Goal: Task Accomplishment & Management: Use online tool/utility

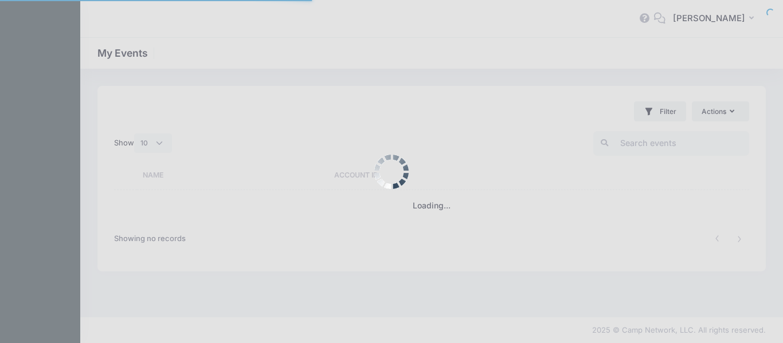
select select "10"
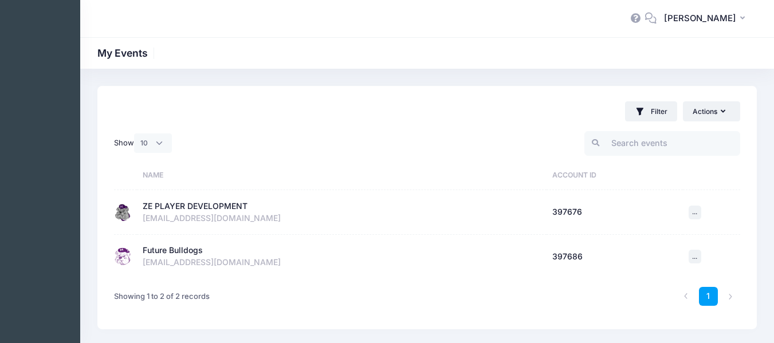
click at [187, 209] on div "ZE PLAYER DEVELOPMENT" at bounding box center [195, 207] width 105 height 12
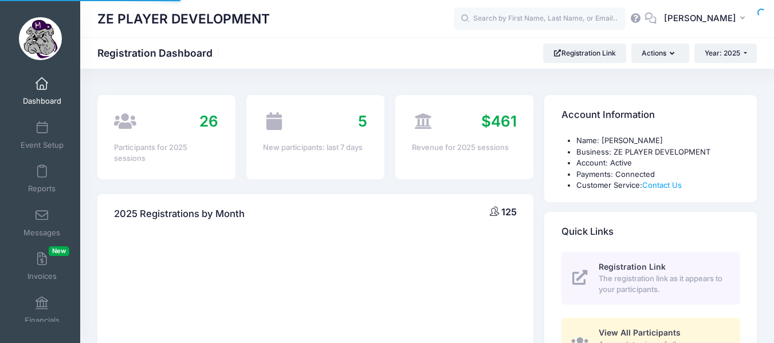
select select
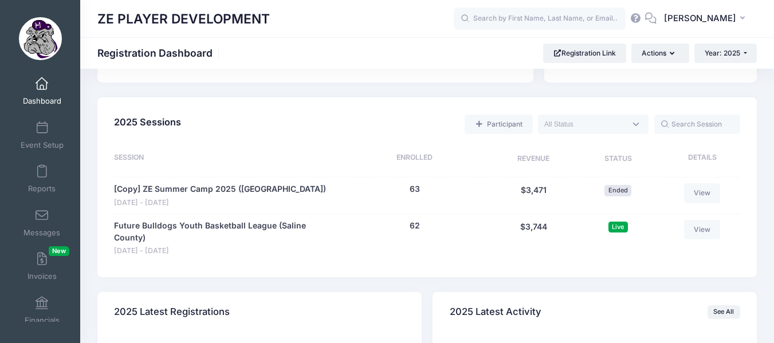
scroll to position [516, 0]
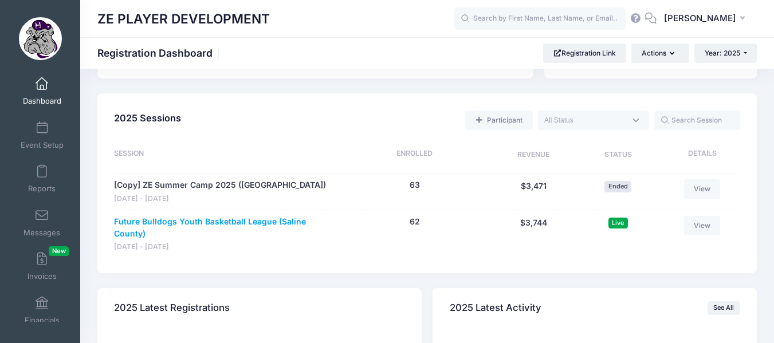
click at [256, 221] on link "Future Bulldogs Youth Basketball League (Saline County)" at bounding box center [224, 228] width 220 height 24
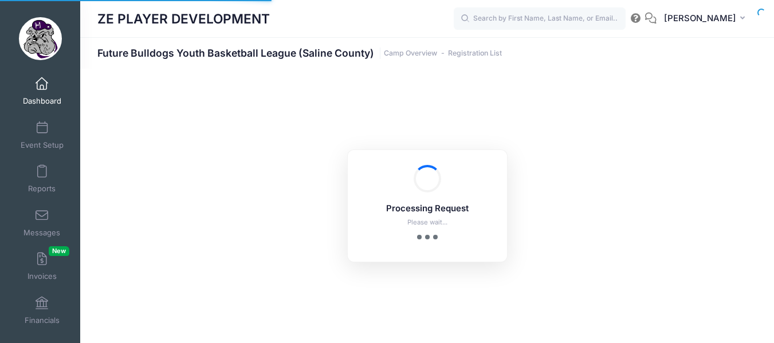
select select "10"
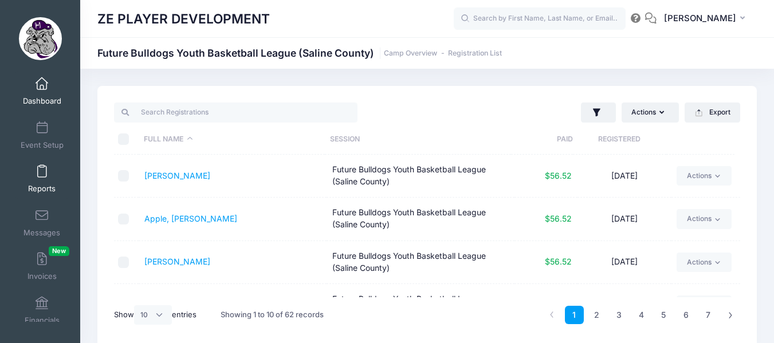
click at [42, 176] on span at bounding box center [42, 172] width 0 height 13
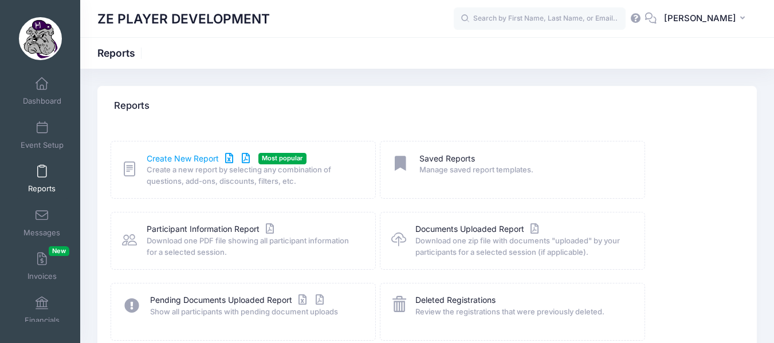
click at [196, 159] on link "Create New Report" at bounding box center [200, 159] width 107 height 12
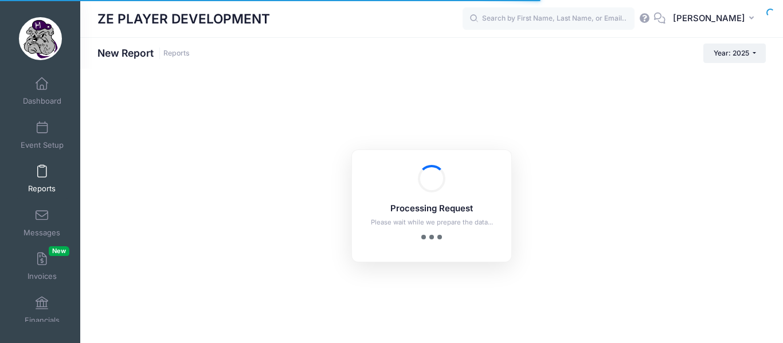
checkbox input "true"
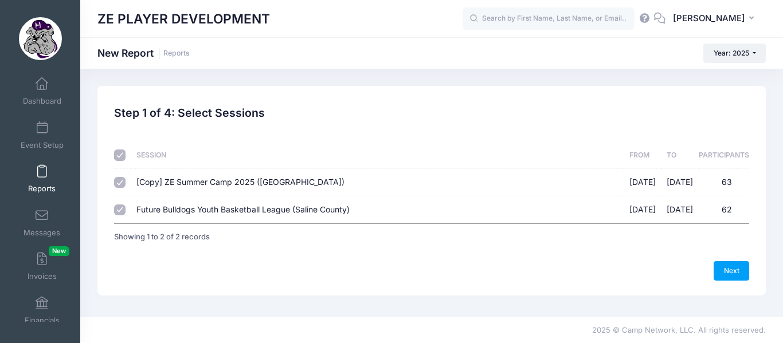
click at [119, 155] on input "checkbox" at bounding box center [119, 155] width 11 height 11
checkbox input "false"
click at [154, 211] on span "Future Bulldogs Youth Basketball League (Saline County)" at bounding box center [242, 210] width 213 height 10
click at [125, 211] on input "Future Bulldogs Youth Basketball League (Saline County) 08/21/2025 - 10/31/2025…" at bounding box center [119, 210] width 11 height 11
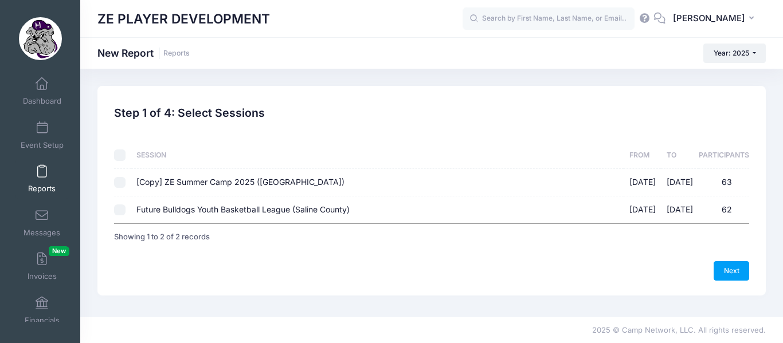
checkbox input "true"
click at [730, 270] on link "Next" at bounding box center [731, 270] width 36 height 19
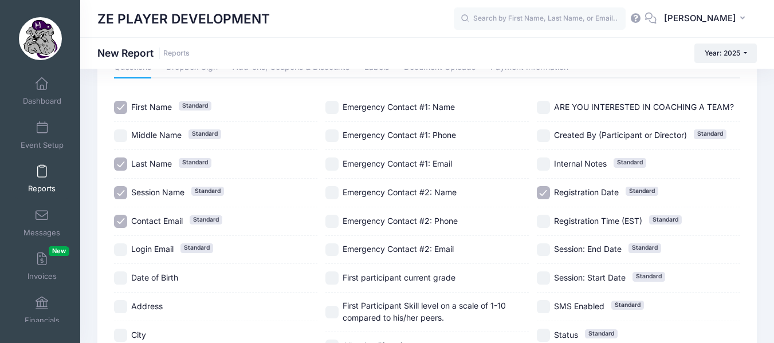
scroll to position [84, 0]
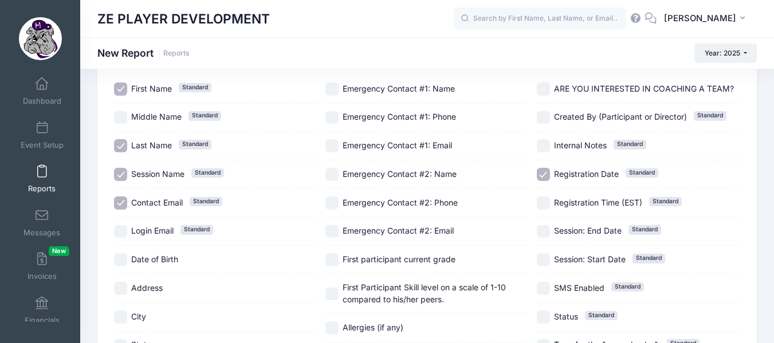
click at [120, 173] on input "Session Name Standard" at bounding box center [120, 174] width 13 height 13
checkbox input "false"
click at [124, 198] on input "Contact Email Standard" at bounding box center [120, 203] width 13 height 13
checkbox input "false"
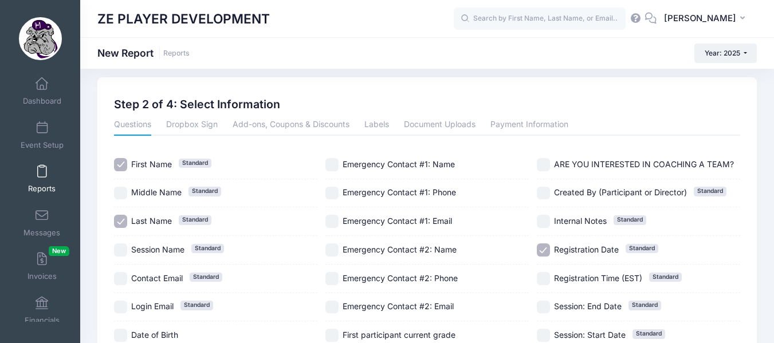
scroll to position [0, 0]
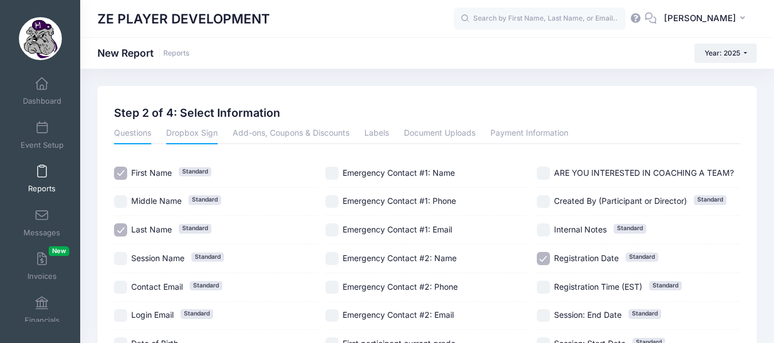
click at [209, 131] on link "Dropbox Sign" at bounding box center [192, 134] width 52 height 21
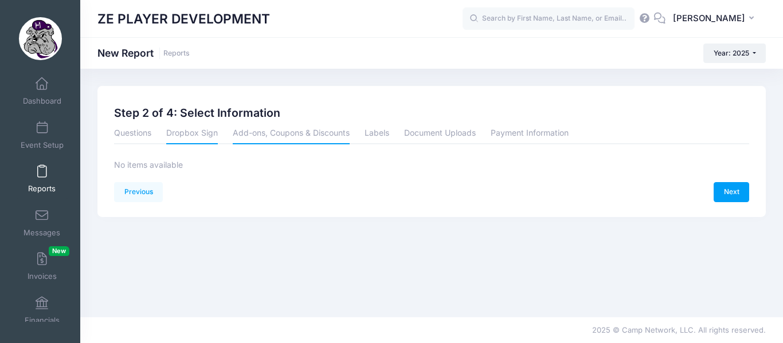
click at [287, 133] on link "Add-ons, Coupons & Discounts" at bounding box center [291, 134] width 117 height 21
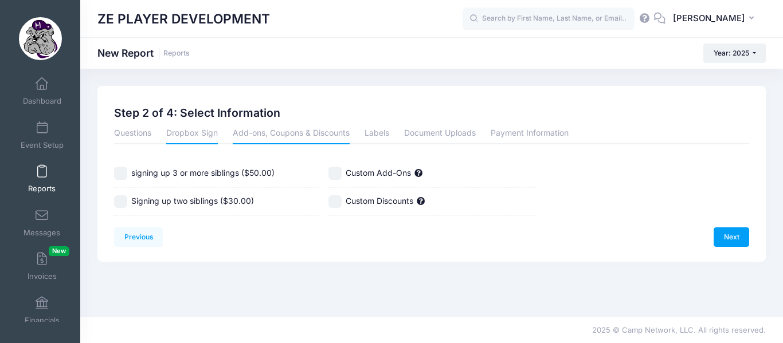
click at [201, 135] on link "Dropbox Sign" at bounding box center [192, 134] width 52 height 21
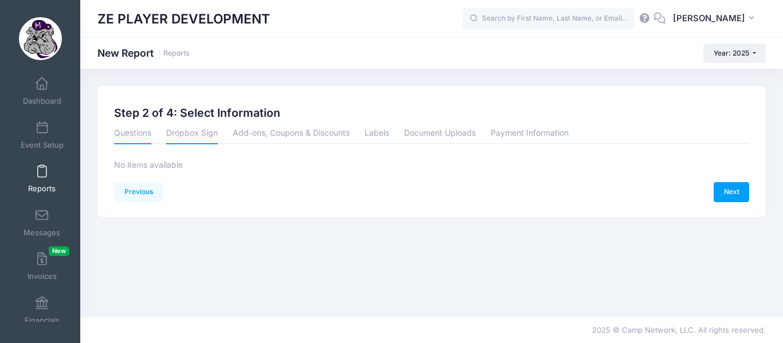
click at [130, 136] on link "Questions" at bounding box center [132, 134] width 37 height 21
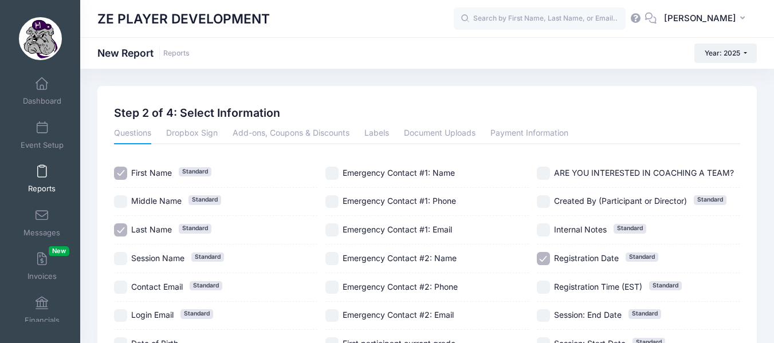
drag, startPoint x: 773, startPoint y: 116, endPoint x: 773, endPoint y: 187, distance: 70.5
click at [727, 239] on div "Internal Notes Standard" at bounding box center [638, 230] width 203 height 29
checkbox input "true"
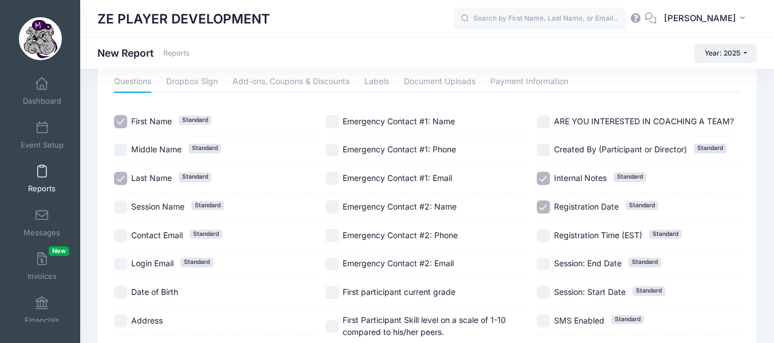
scroll to position [50, 0]
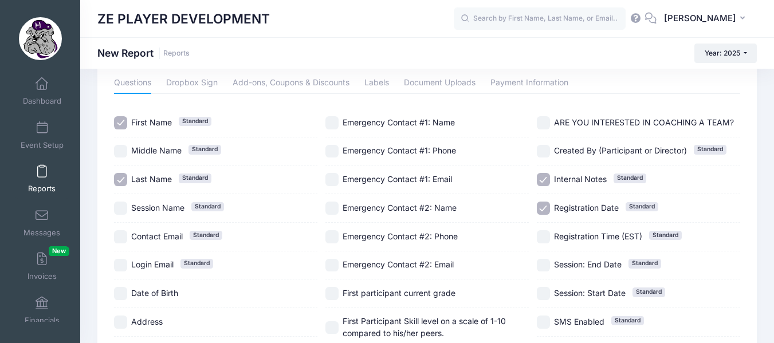
click at [541, 120] on input "ARE YOU INTERESTED IN COACHING A TEAM?" at bounding box center [543, 122] width 13 height 13
checkbox input "true"
click at [544, 179] on input "Internal Notes Standard" at bounding box center [543, 179] width 13 height 13
checkbox input "false"
click at [539, 204] on input "Registration Date Standard" at bounding box center [543, 208] width 13 height 13
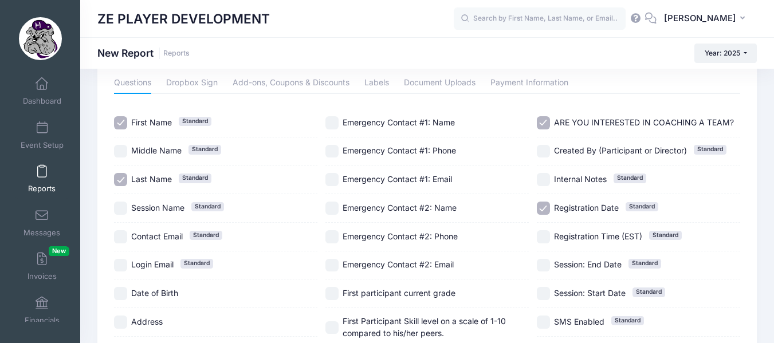
checkbox input "false"
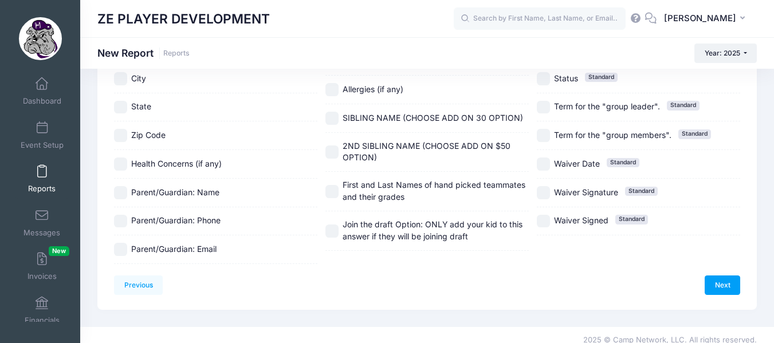
scroll to position [332, 0]
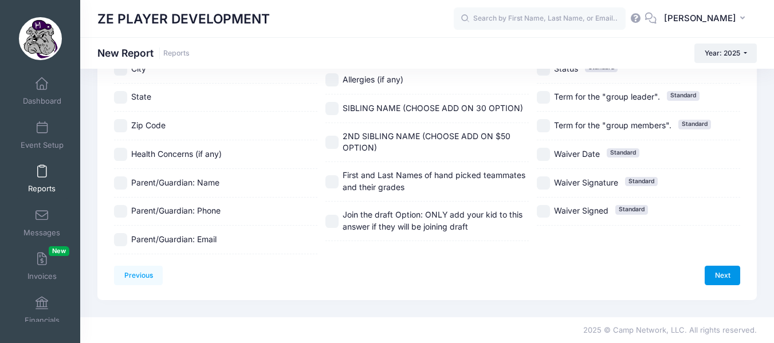
click at [717, 272] on link "Next" at bounding box center [723, 275] width 36 height 19
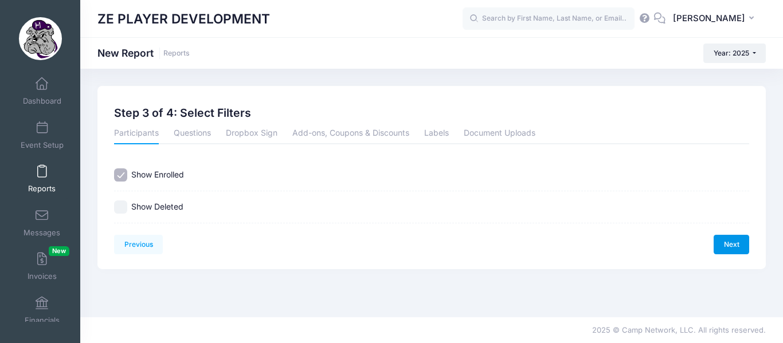
click at [730, 245] on link "Next" at bounding box center [731, 244] width 36 height 19
